Goal: Task Accomplishment & Management: Complete application form

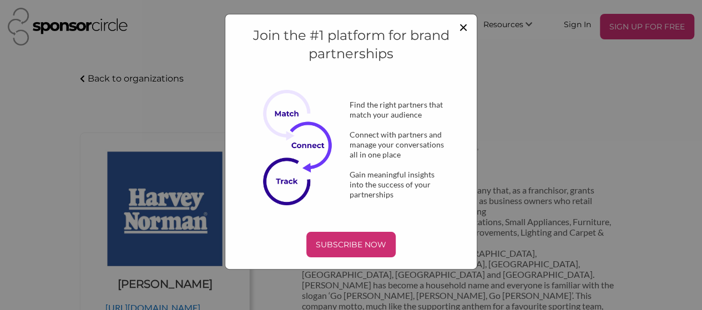
click at [464, 26] on span "×" at bounding box center [463, 26] width 9 height 19
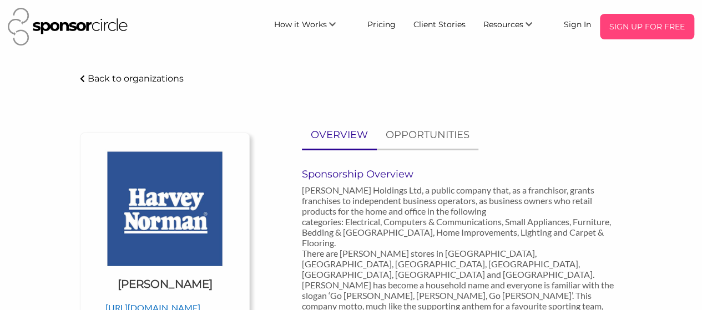
click at [632, 27] on p "SIGN UP FOR FREE" at bounding box center [646, 26] width 85 height 17
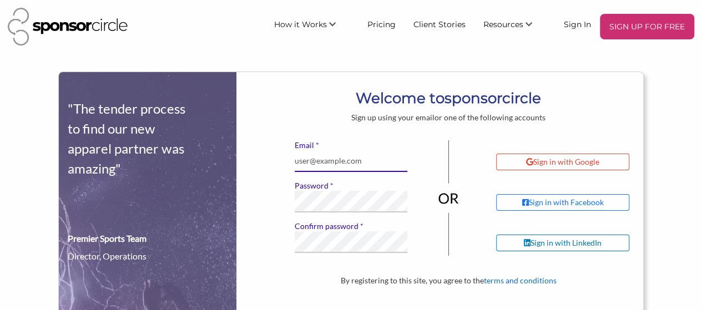
click at [328, 169] on input "* Email" at bounding box center [351, 161] width 113 height 22
type input "[EMAIL_ADDRESS][DOMAIN_NAME]"
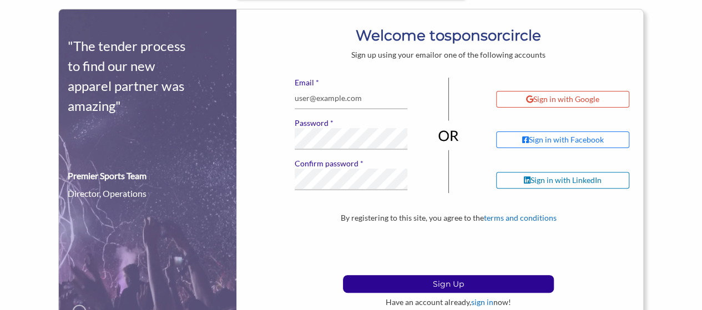
scroll to position [98, 0]
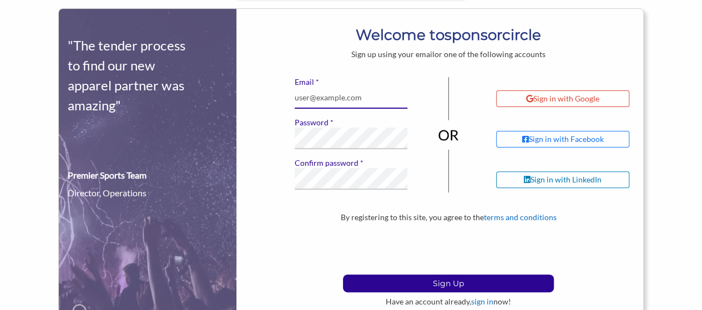
click at [335, 94] on input "* Email" at bounding box center [351, 98] width 113 height 22
type input "[EMAIL_ADDRESS][DOMAIN_NAME]"
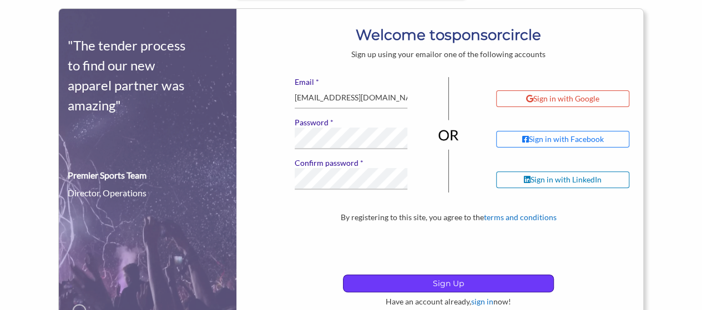
click at [456, 284] on p "Sign Up" at bounding box center [448, 283] width 210 height 17
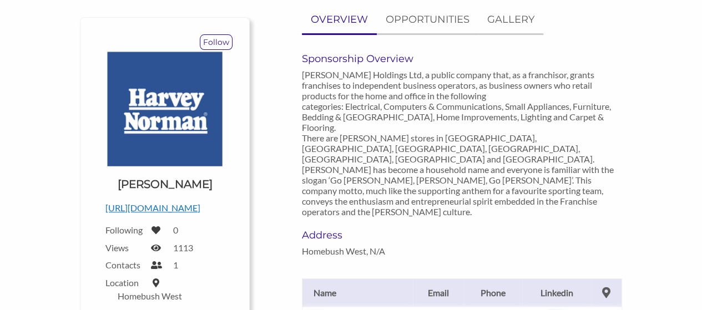
scroll to position [115, 0]
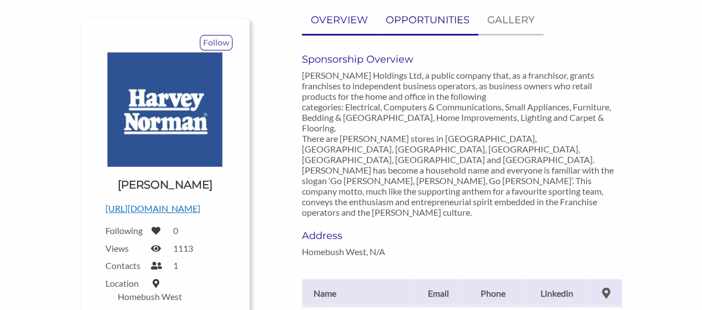
click at [439, 22] on p "OPPORTUNITIES" at bounding box center [428, 20] width 84 height 16
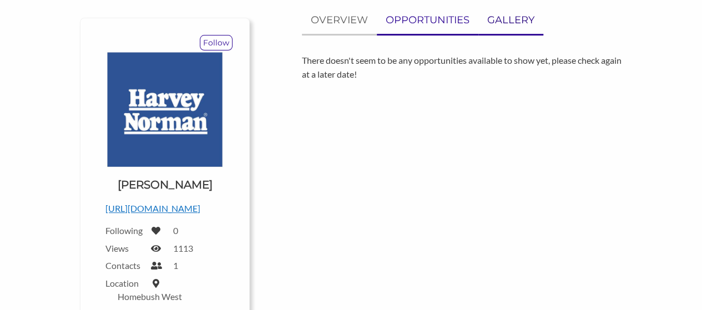
click at [501, 30] on link "GALLERY" at bounding box center [510, 20] width 65 height 27
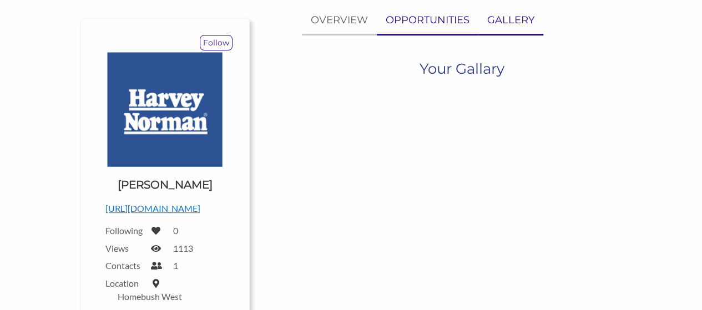
click at [377, 19] on link "OPPORTUNITIES" at bounding box center [428, 20] width 102 height 27
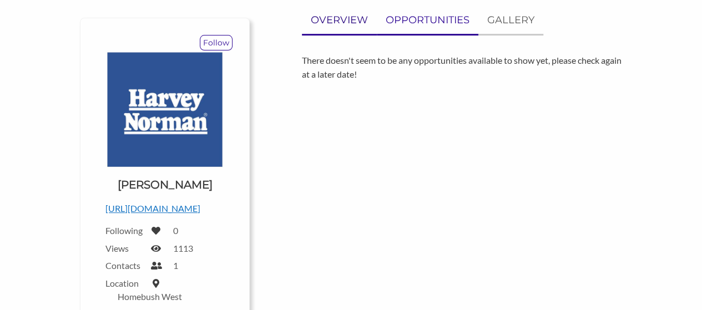
click at [341, 18] on p "OVERVIEW" at bounding box center [339, 20] width 57 height 16
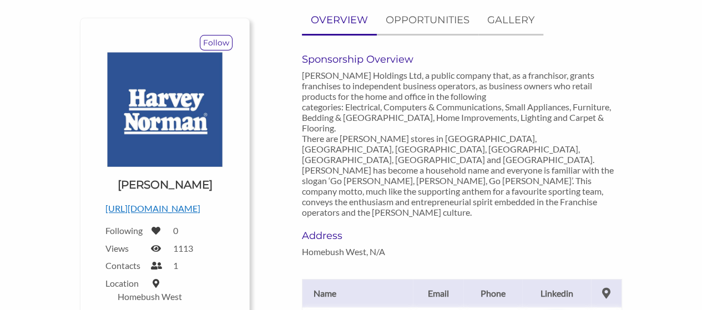
scroll to position [0, 0]
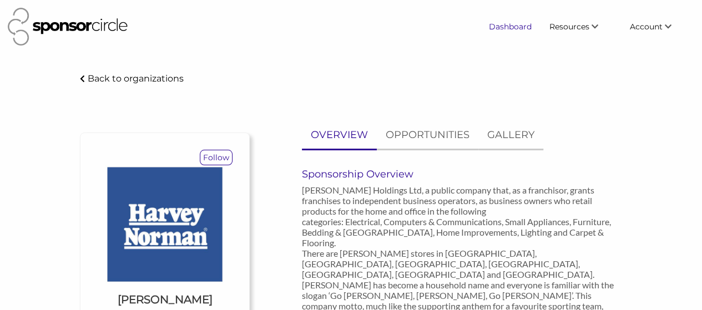
click at [507, 23] on link "Dashboard" at bounding box center [510, 27] width 60 height 20
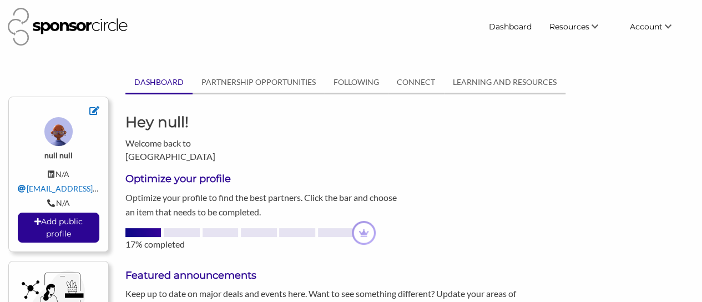
scroll to position [8, 0]
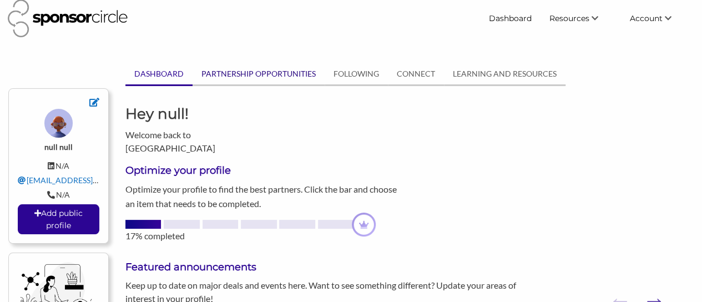
click at [244, 70] on link "PARTNERSHIP OPPORTUNITIES" at bounding box center [259, 73] width 132 height 21
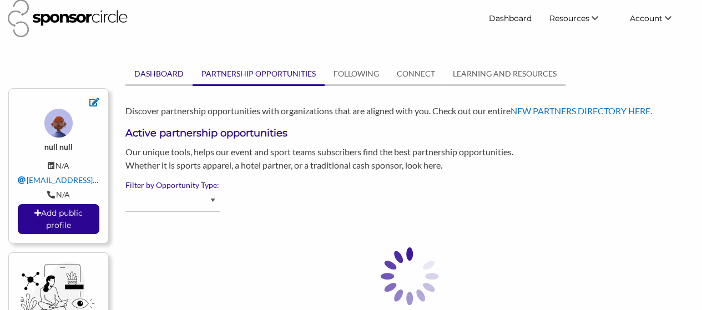
click at [163, 73] on link "DASHBOARD" at bounding box center [158, 73] width 67 height 21
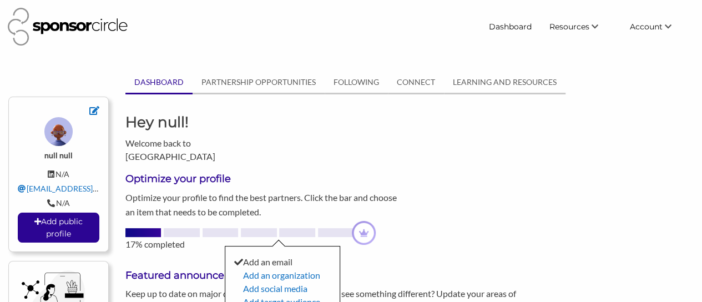
scroll to position [27, 0]
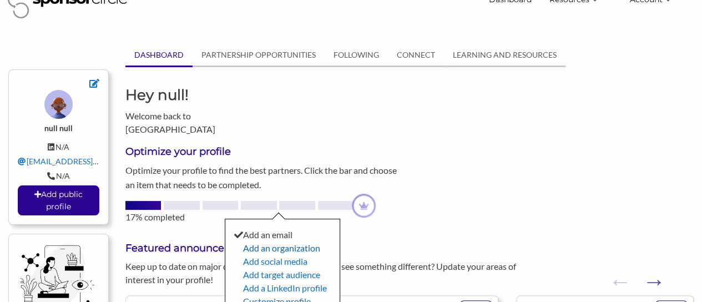
click at [264, 242] on link "Add an organization" at bounding box center [281, 247] width 77 height 11
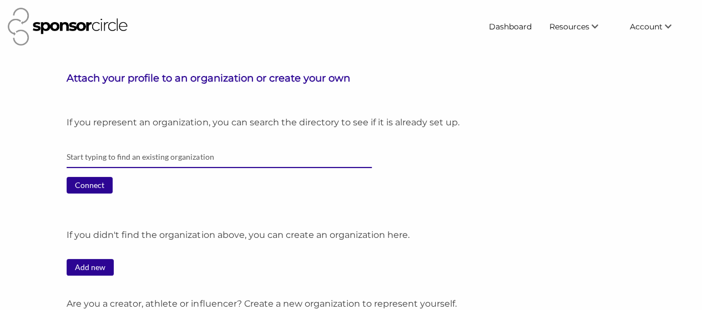
click at [168, 161] on input "text" at bounding box center [219, 157] width 305 height 22
type input "N"
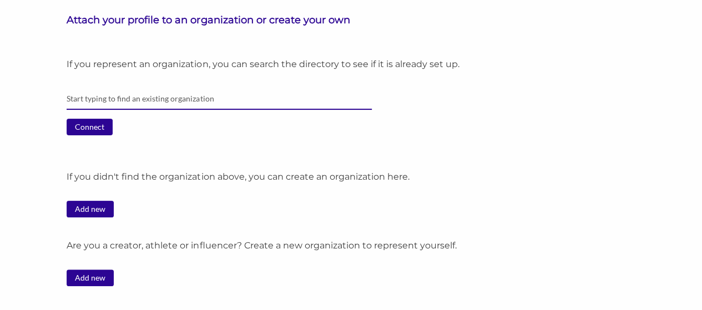
scroll to position [65, 0]
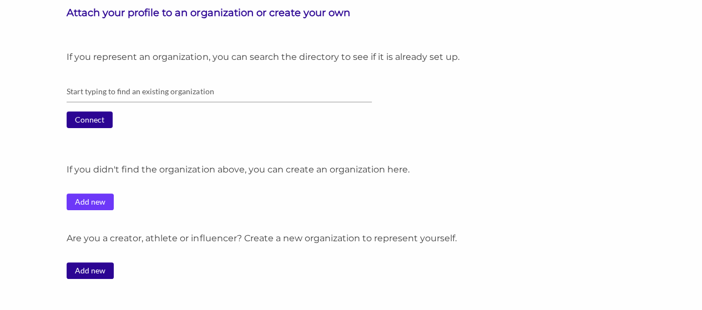
click at [90, 199] on link "Add new" at bounding box center [90, 202] width 47 height 17
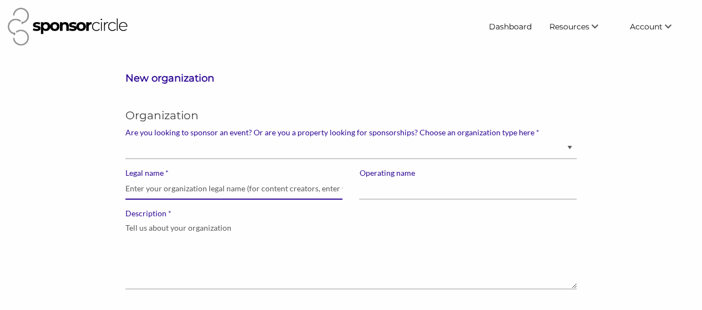
click at [163, 192] on input "* Legal name" at bounding box center [234, 189] width 218 height 22
type input "Nines Premier League"
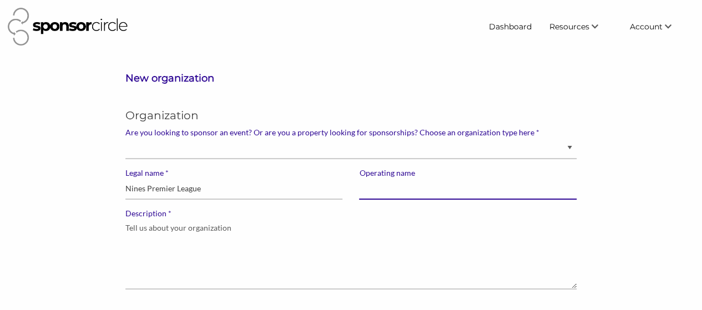
type input "N"
type input "Nines Premier League"
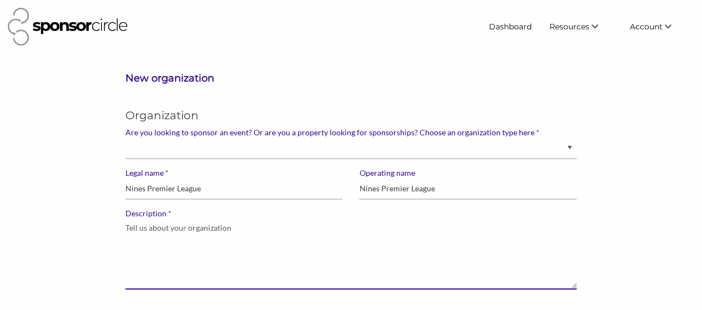
paste textarea "Nines Premier League is an independent sports and digital media company. We run…"
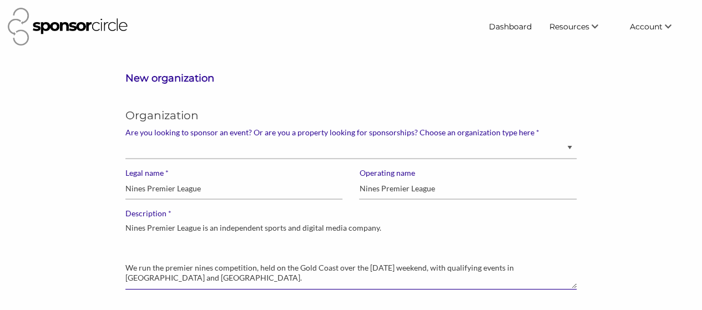
scroll to position [44, 0]
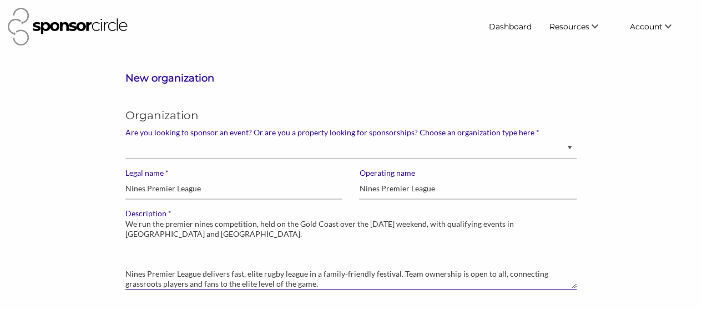
drag, startPoint x: 163, startPoint y: 269, endPoint x: 174, endPoint y: 265, distance: 11.4
click at [174, 265] on textarea "Nines Premier League is an independent sports and digital media company. We run…" at bounding box center [350, 254] width 451 height 71
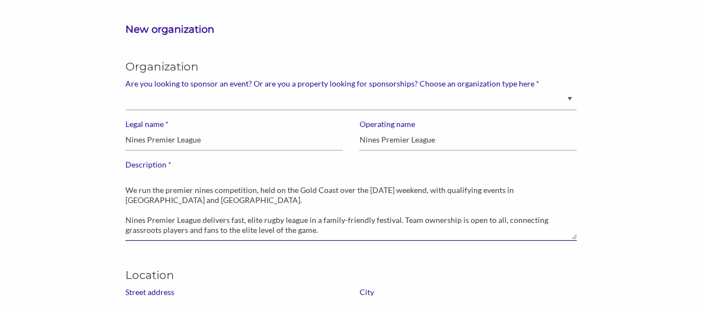
scroll to position [0, 0]
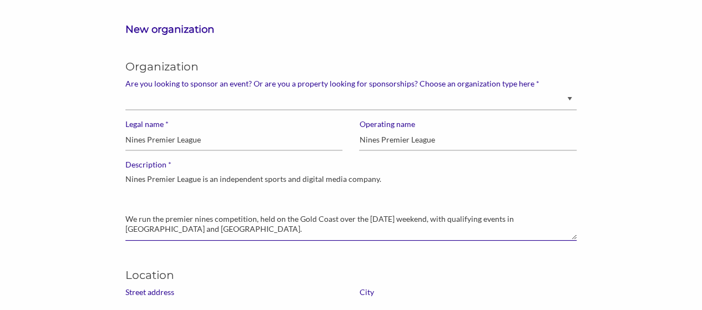
click at [259, 213] on textarea "Nines Premier League is an independent sports and digital media company. We run…" at bounding box center [350, 205] width 451 height 71
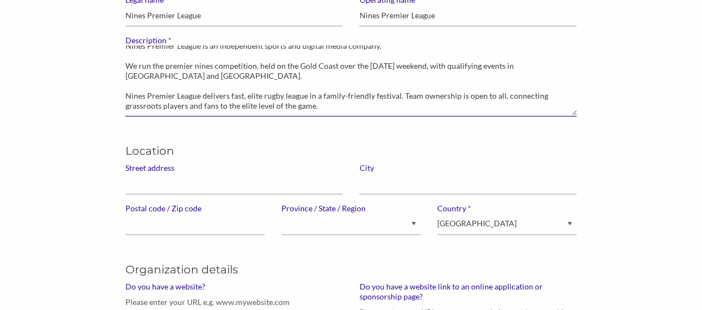
scroll to position [179, 0]
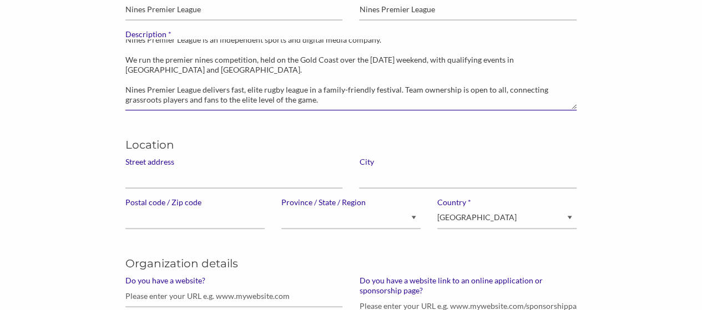
type textarea "Nines Premier League is an independent sports and digital media company. We run…"
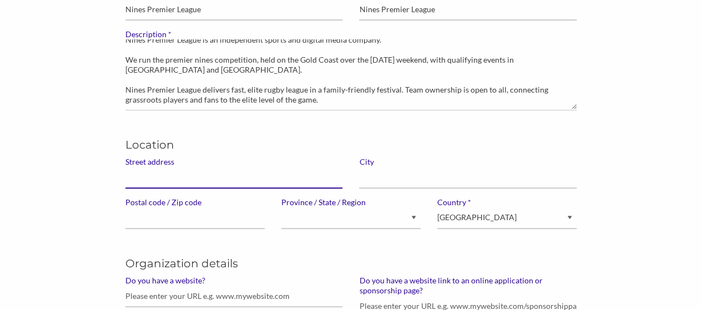
click at [159, 170] on input "Street address" at bounding box center [234, 178] width 218 height 22
type input "2/59 Fifth Avenue"
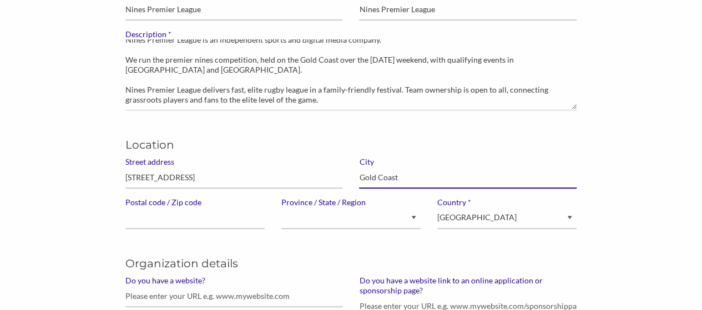
type input "Gold Coast"
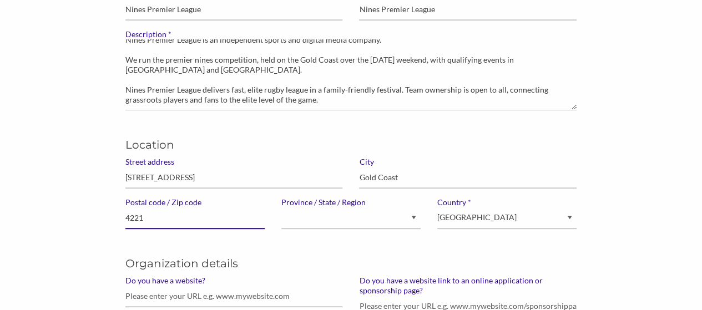
type input "4221"
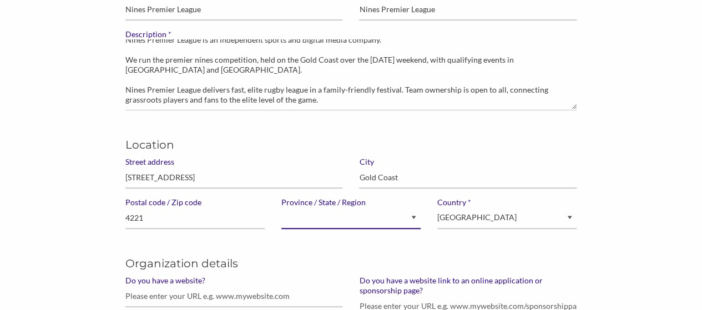
select select "Quebec"
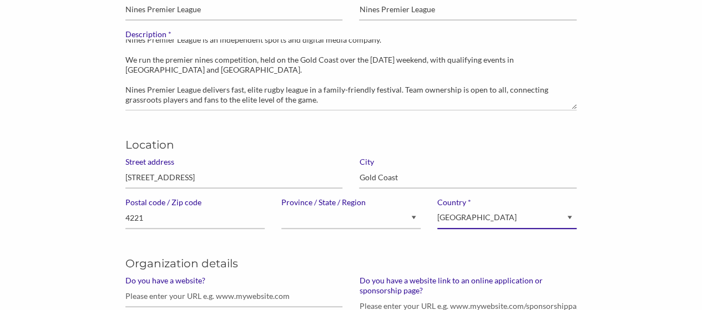
select select "Australia"
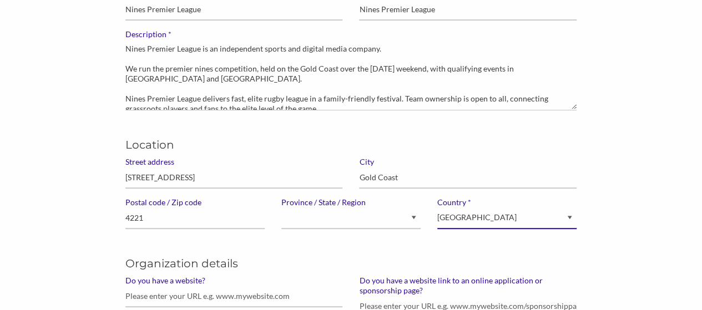
scroll to position [0, 0]
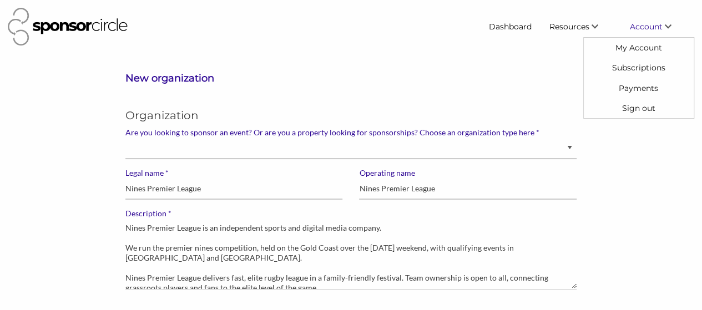
click at [651, 27] on span "Account" at bounding box center [646, 27] width 33 height 10
click at [643, 44] on link "My Account" at bounding box center [639, 48] width 110 height 20
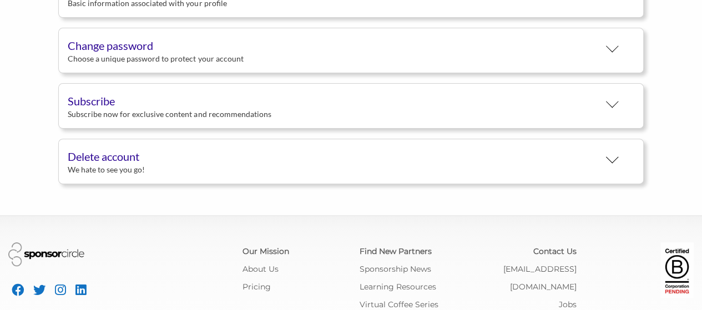
scroll to position [173, 0]
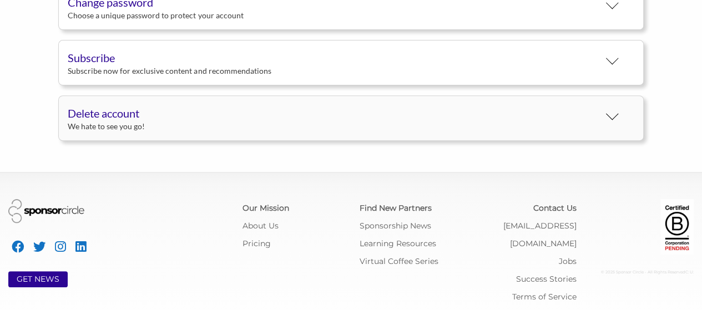
click at [231, 122] on div "We hate to see you go!" at bounding box center [333, 127] width 531 height 10
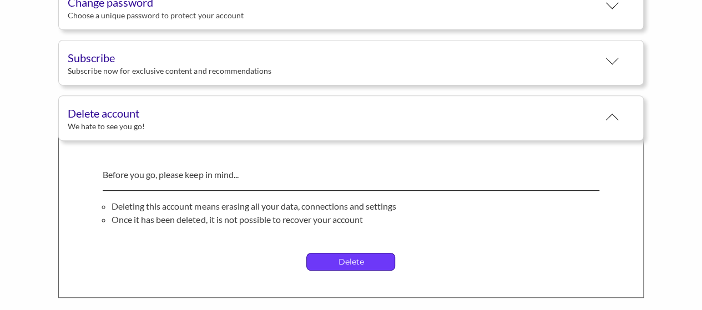
click at [350, 261] on p "Delete" at bounding box center [351, 262] width 88 height 17
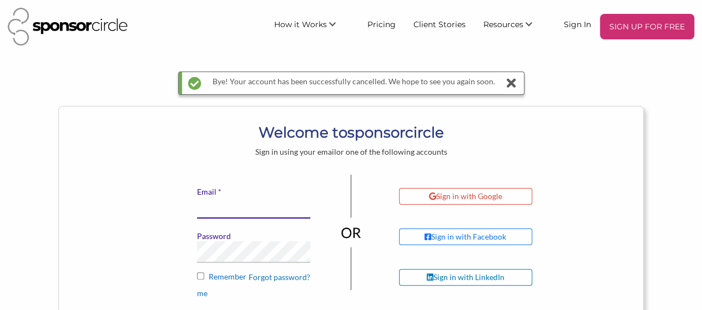
type input "[EMAIL_ADDRESS][DOMAIN_NAME]"
click at [511, 85] on icon at bounding box center [512, 83] width 16 height 22
